Goal: Task Accomplishment & Management: Complete application form

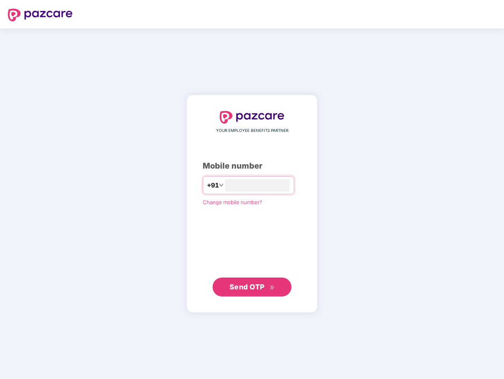
click at [252, 189] on input "number" at bounding box center [257, 185] width 65 height 13
click at [40, 15] on img at bounding box center [40, 15] width 65 height 13
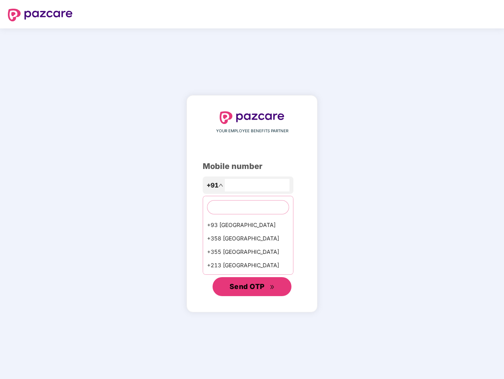
click at [252, 287] on span "Send OTP" at bounding box center [247, 286] width 35 height 8
